Goal: Transaction & Acquisition: Purchase product/service

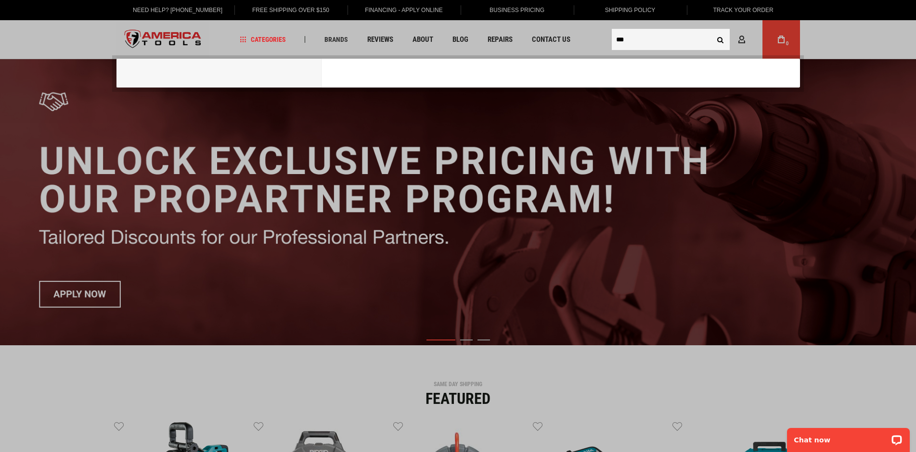
type input "***"
click at [711, 30] on button "Search" at bounding box center [720, 39] width 18 height 18
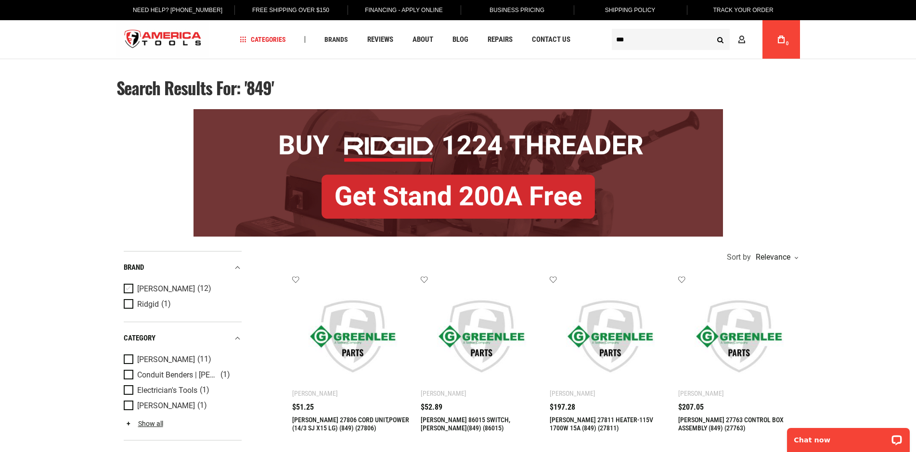
click at [130, 285] on span "Product Filters" at bounding box center [130, 289] width 13 height 11
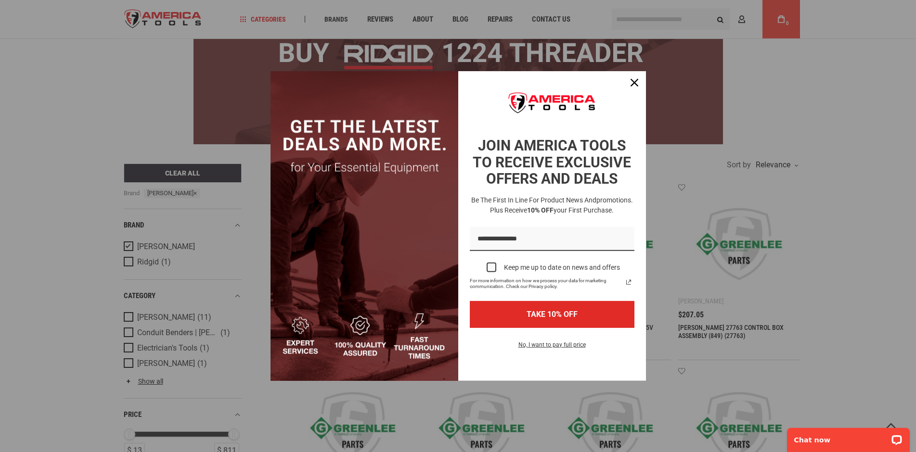
scroll to position [98, 0]
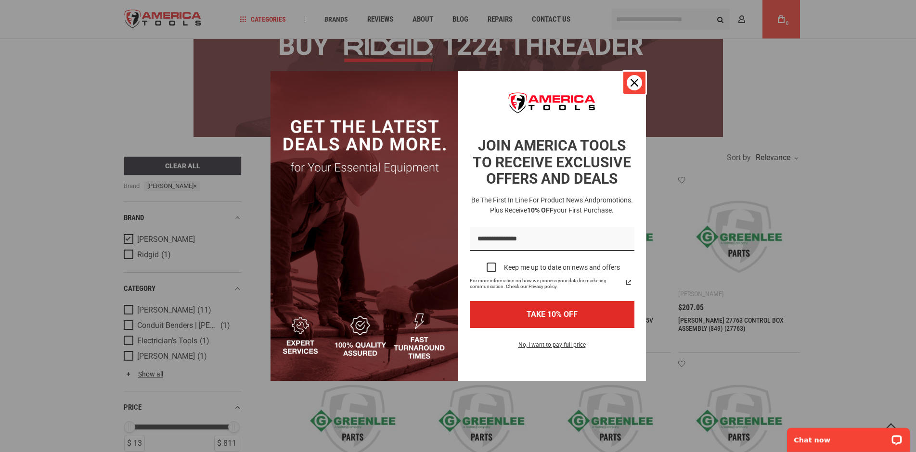
click at [639, 83] on div "Close" at bounding box center [634, 82] width 15 height 15
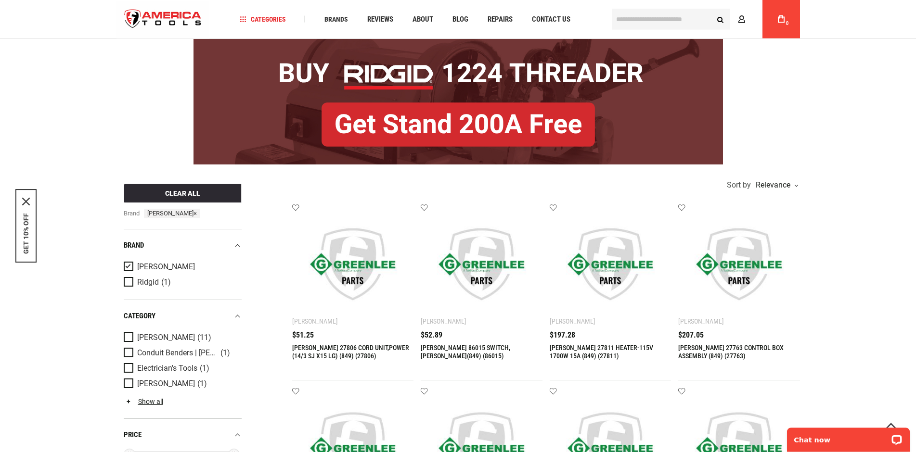
scroll to position [0, 0]
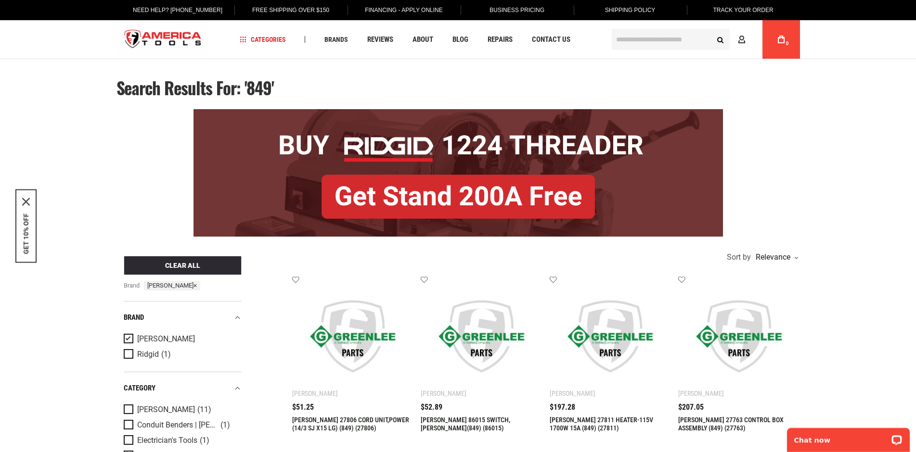
click at [632, 47] on input "text" at bounding box center [671, 39] width 118 height 21
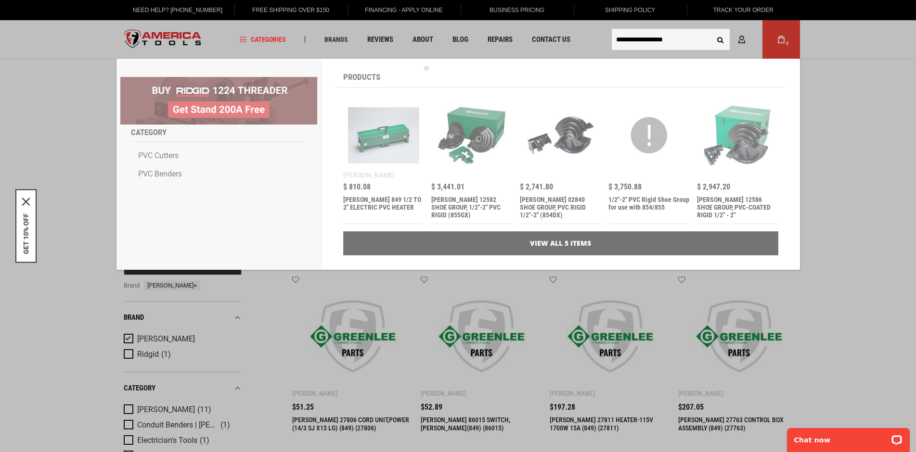
type input "**********"
click at [711, 30] on button "Search" at bounding box center [720, 39] width 18 height 18
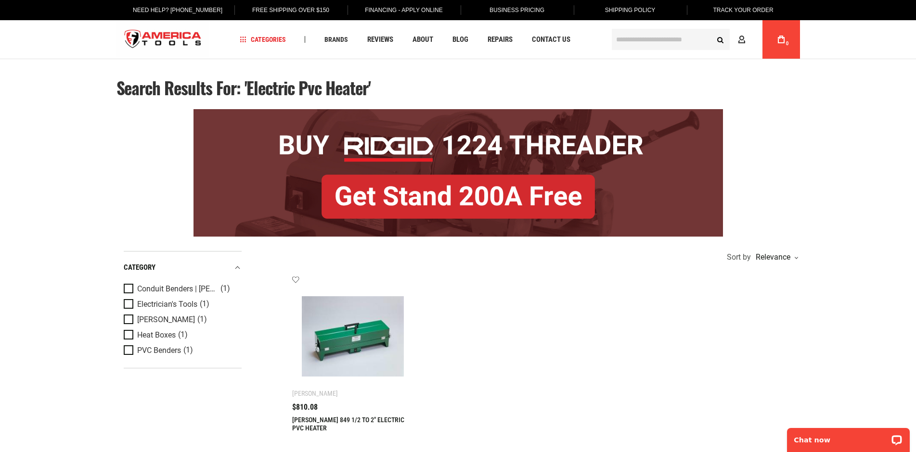
click at [353, 331] on img at bounding box center [353, 336] width 102 height 102
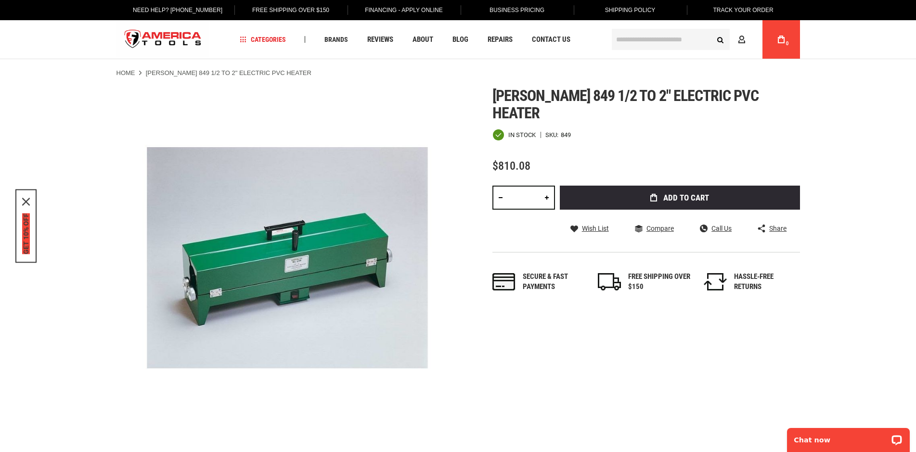
click at [26, 236] on button "GET 10% OFF" at bounding box center [26, 234] width 8 height 41
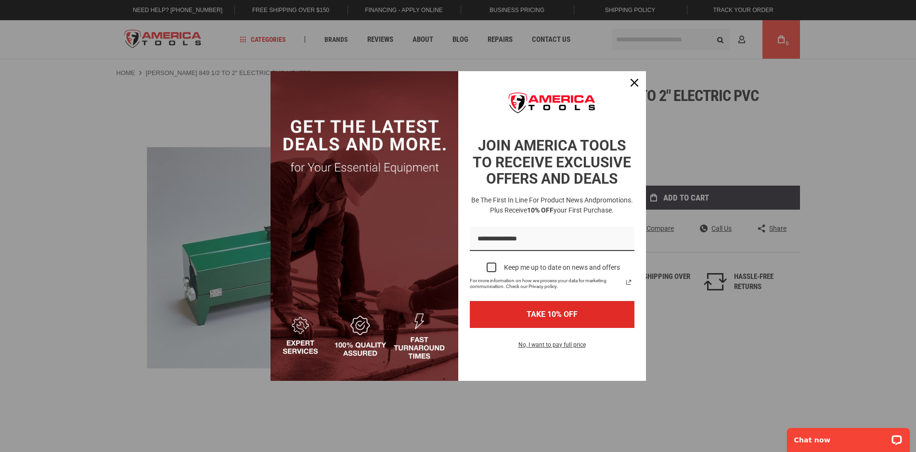
click at [865, 236] on div "Marketing offer form" at bounding box center [458, 226] width 916 height 452
click at [497, 241] on input "Email field" at bounding box center [552, 239] width 165 height 25
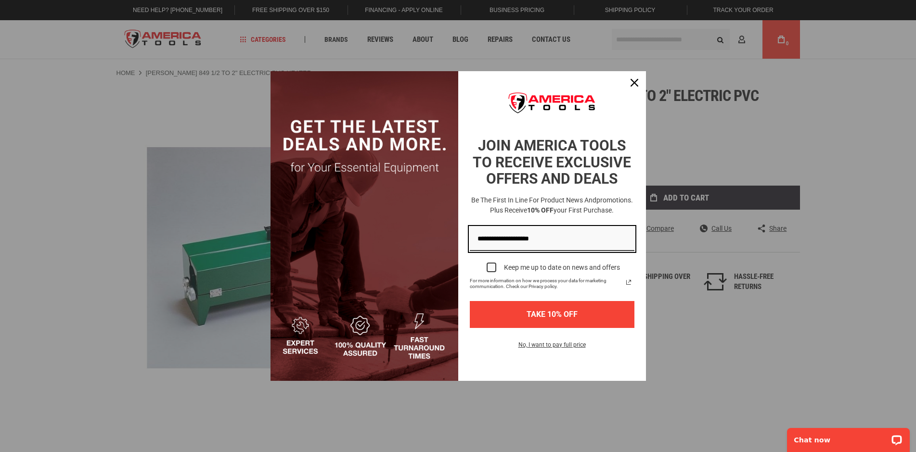
type input "**********"
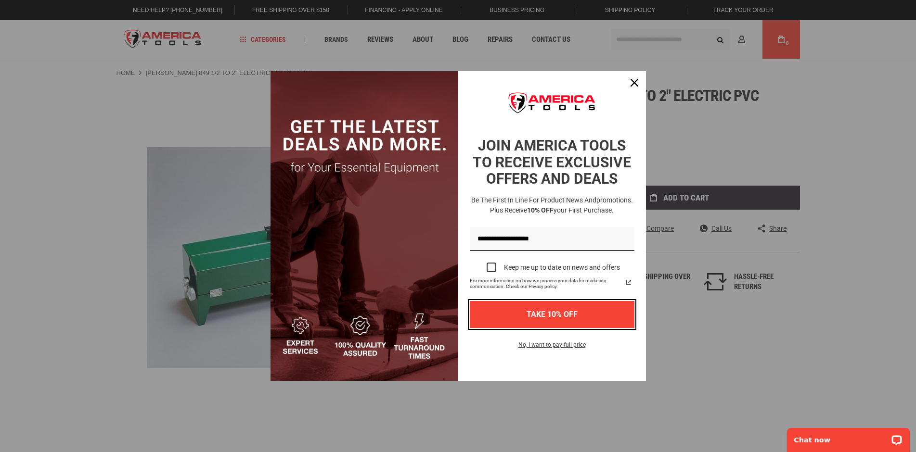
click at [554, 316] on button "TAKE 10% OFF" at bounding box center [552, 314] width 165 height 26
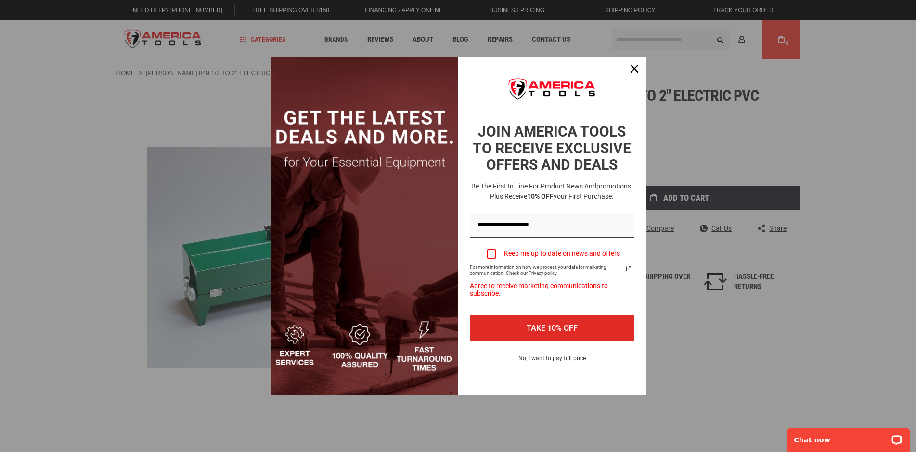
click at [489, 257] on div "Marketing offer form" at bounding box center [492, 254] width 10 height 10
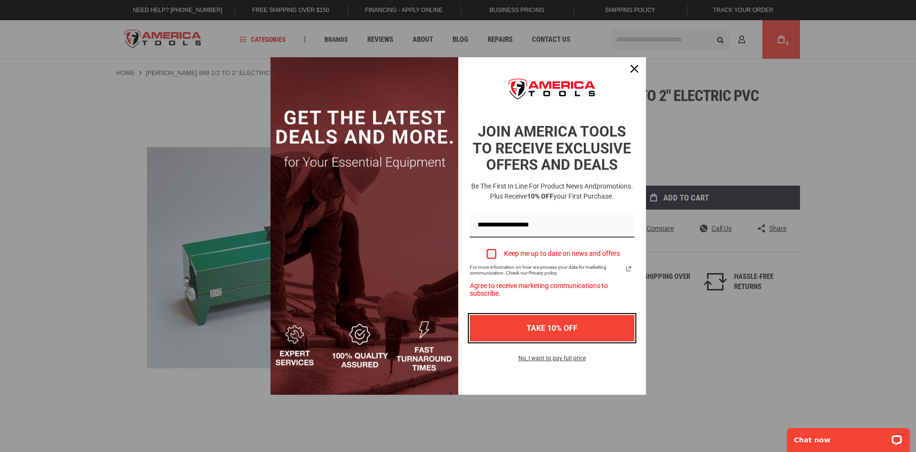
click at [565, 331] on button "TAKE 10% OFF" at bounding box center [552, 328] width 165 height 26
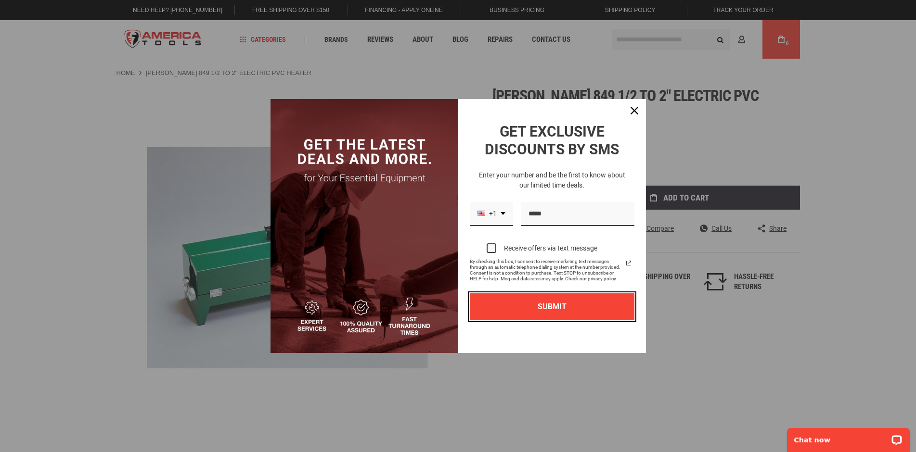
click at [535, 307] on button "SUBMIT" at bounding box center [552, 307] width 165 height 26
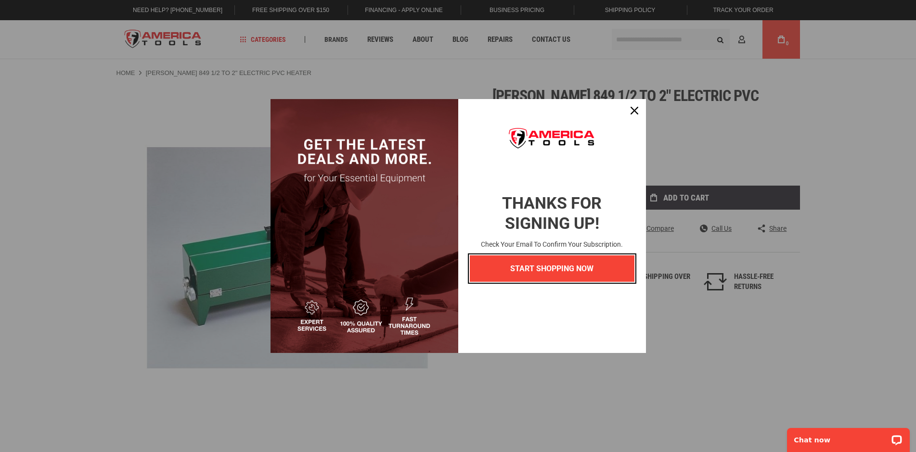
click at [536, 264] on button "START SHOPPING NOW" at bounding box center [552, 269] width 165 height 26
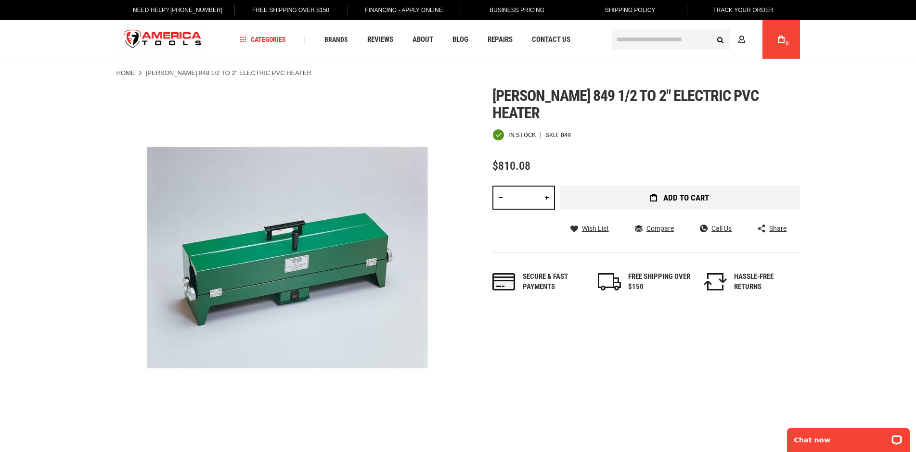
click at [687, 194] on span "Add to Cart" at bounding box center [686, 198] width 46 height 8
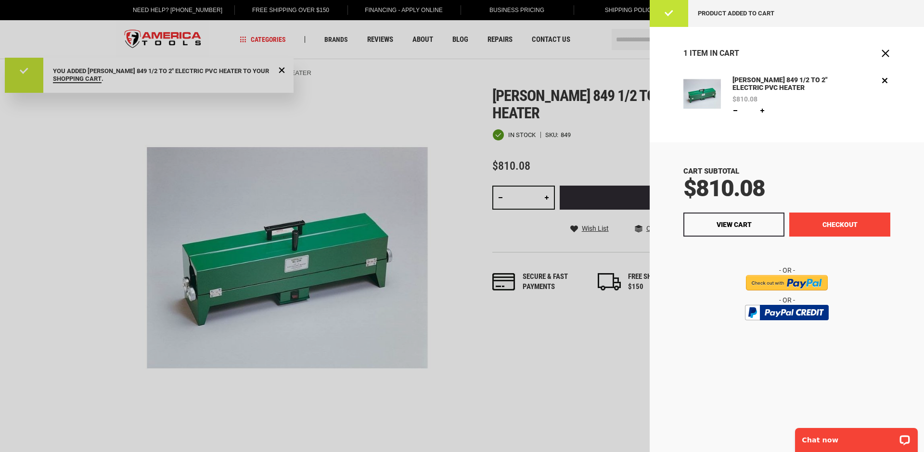
click at [846, 223] on button "Checkout" at bounding box center [839, 225] width 101 height 24
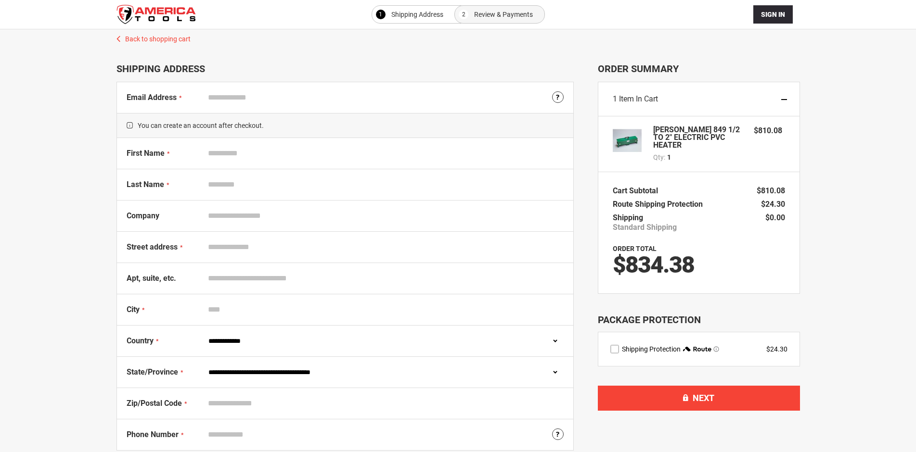
select select "**"
drag, startPoint x: 654, startPoint y: 129, endPoint x: 734, endPoint y: 142, distance: 81.4
click at [734, 142] on strong "[PERSON_NAME] 849 1/2 TO 2" ELECTRIC PVC HEATER" at bounding box center [698, 137] width 91 height 23
copy strong "[PERSON_NAME] 849 1/2 TO 2" ELECTRIC PVC HEATER"
